Goal: Task Accomplishment & Management: Use online tool/utility

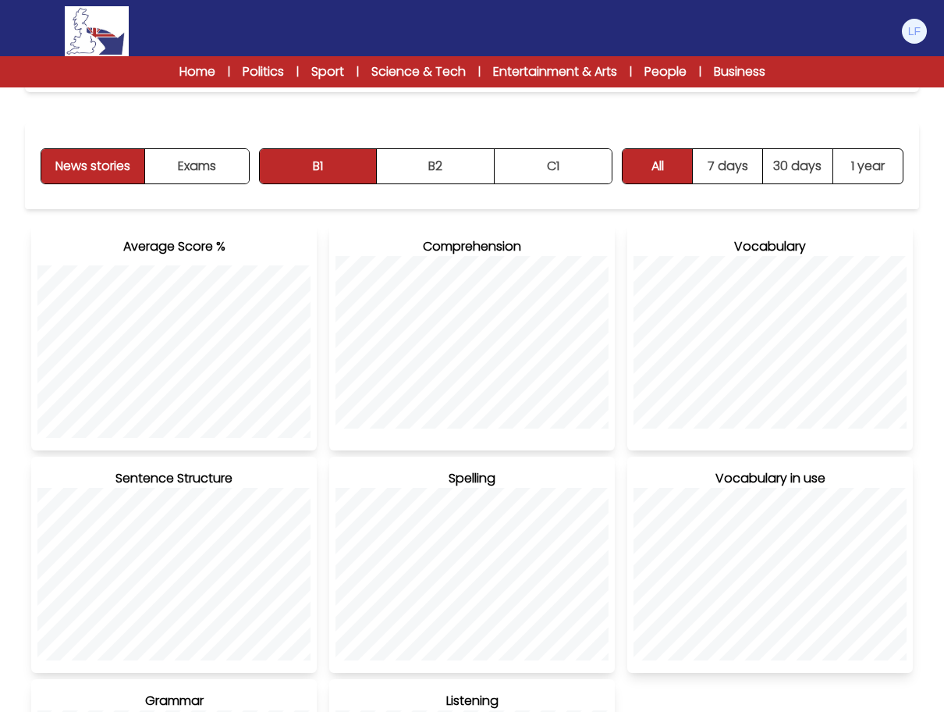
scroll to position [552, 0]
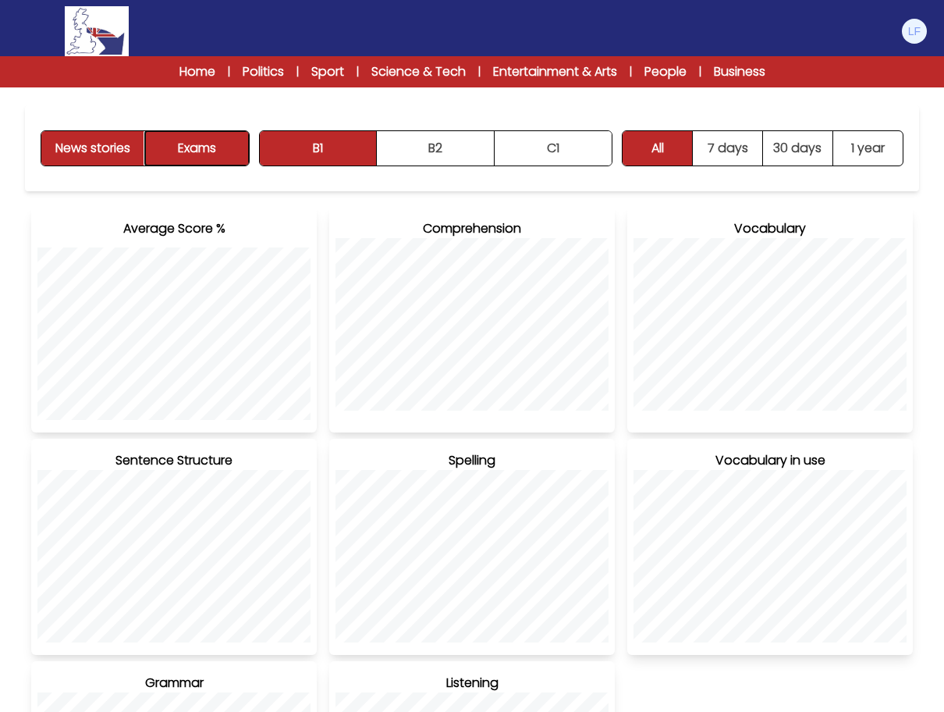
click at [213, 145] on button "Exams" at bounding box center [197, 148] width 104 height 34
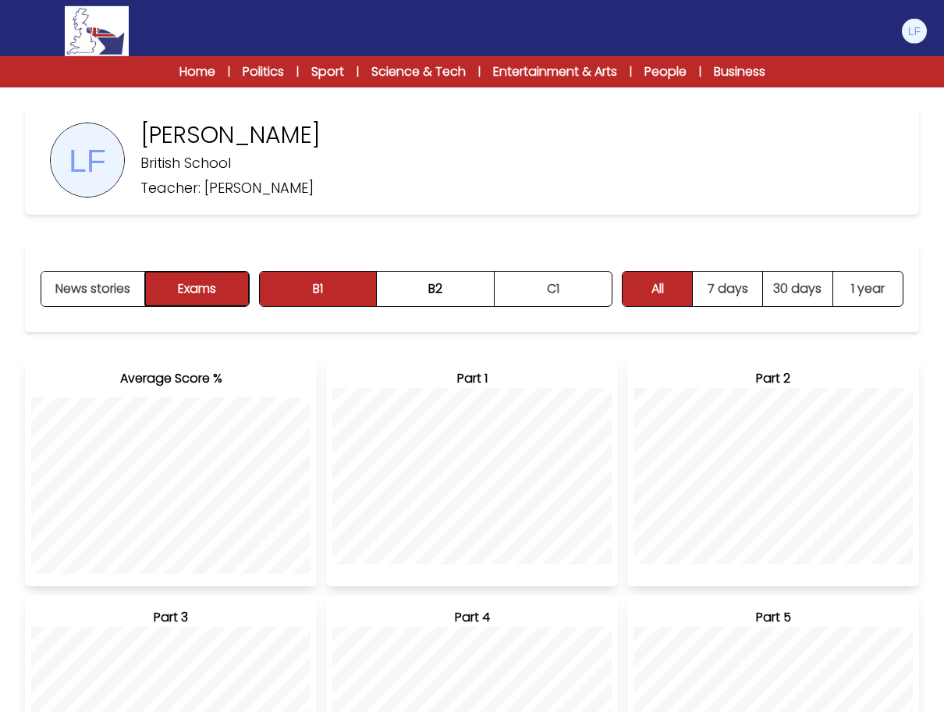
scroll to position [0, 0]
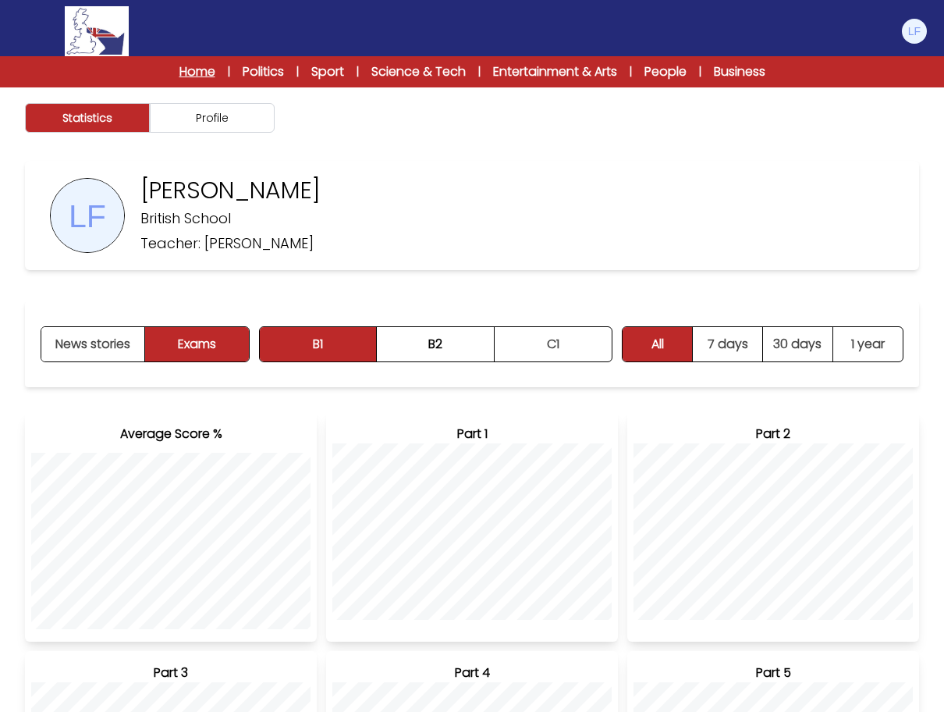
click at [200, 73] on link "Home" at bounding box center [197, 71] width 36 height 19
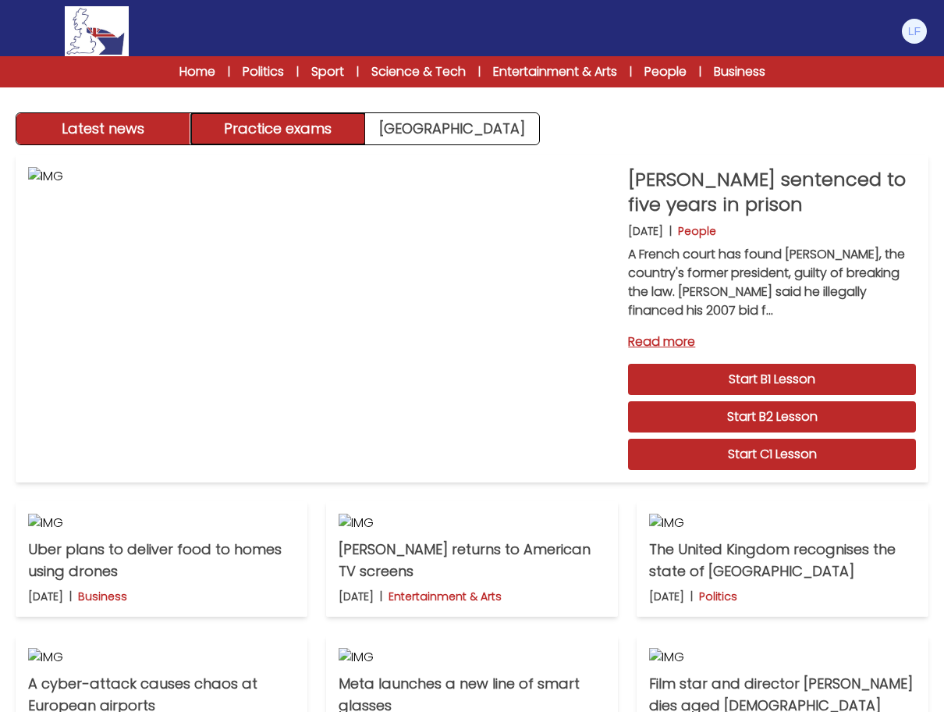
click at [351, 140] on button "Practice exams" at bounding box center [278, 128] width 175 height 31
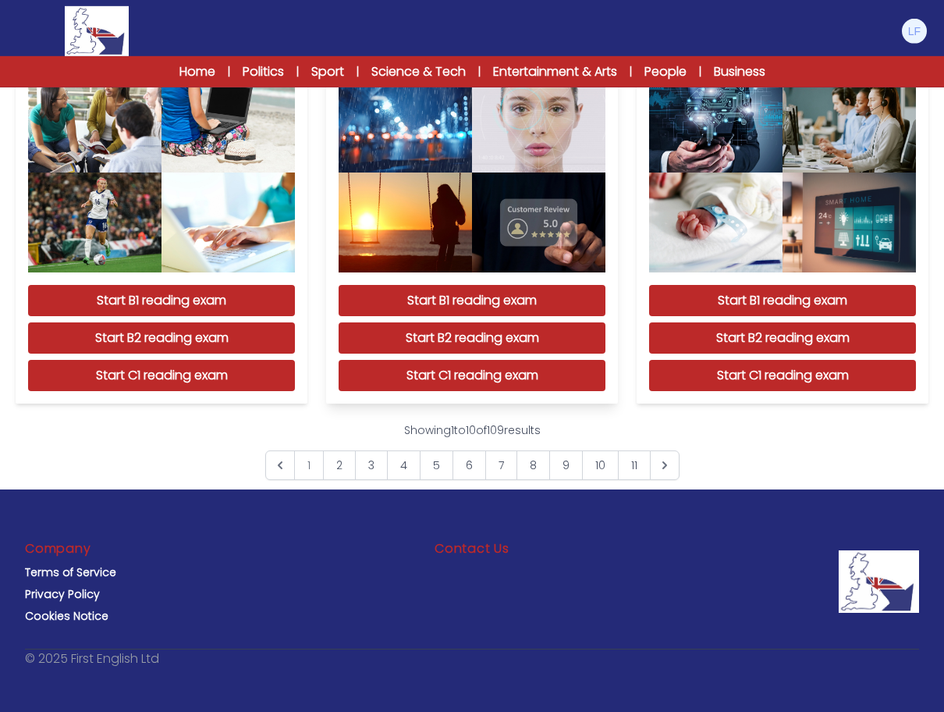
scroll to position [1396, 0]
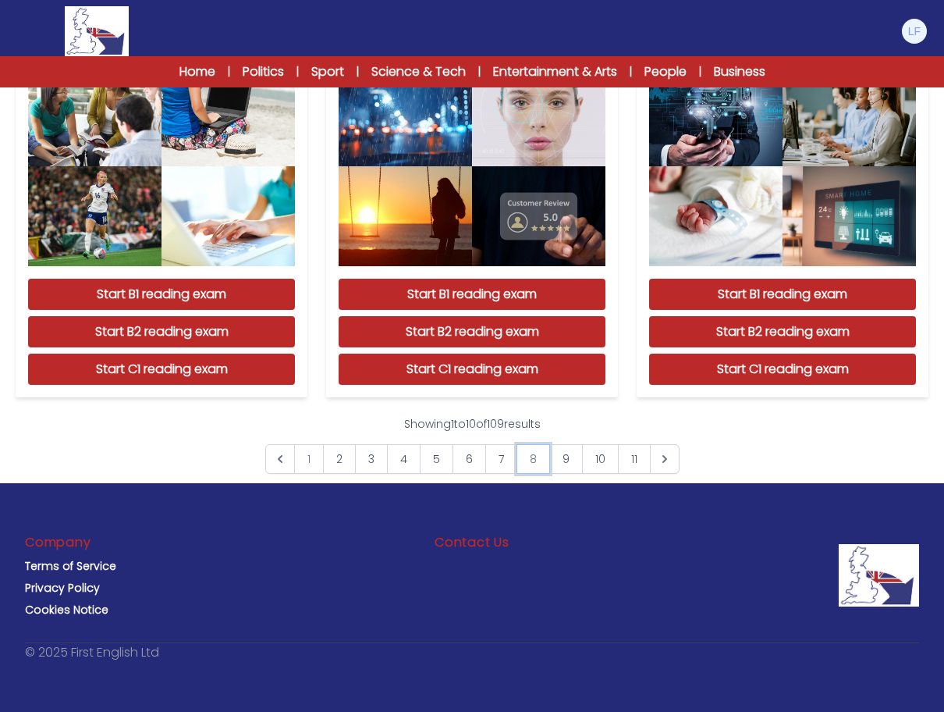
click at [530, 449] on link "8" at bounding box center [533, 459] width 34 height 30
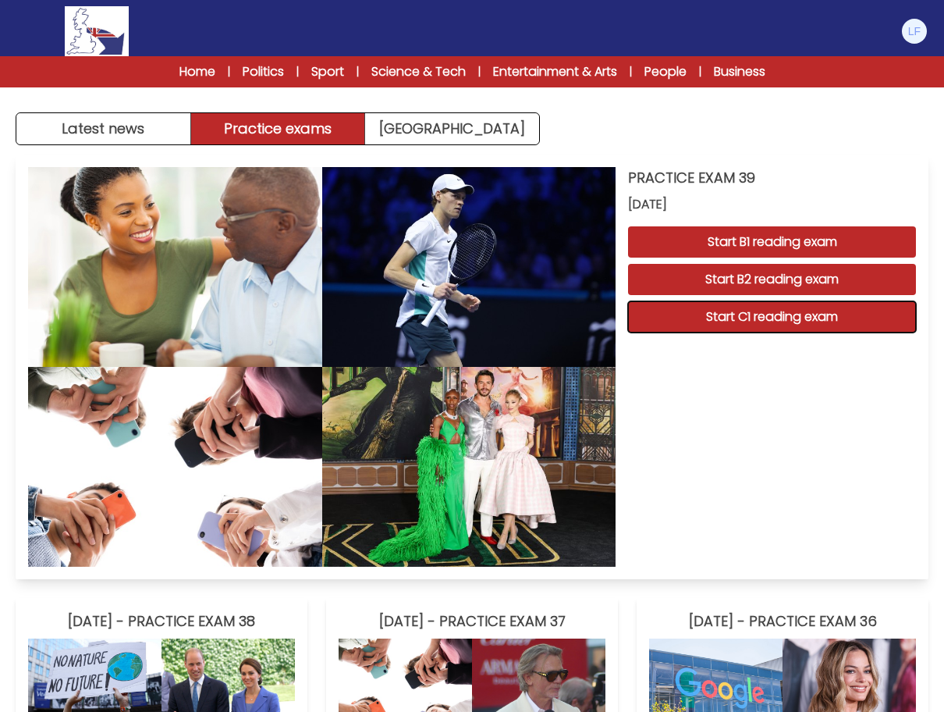
click at [790, 320] on button "Start C1 reading exam" at bounding box center [772, 316] width 288 height 31
